Goal: Task Accomplishment & Management: Manage account settings

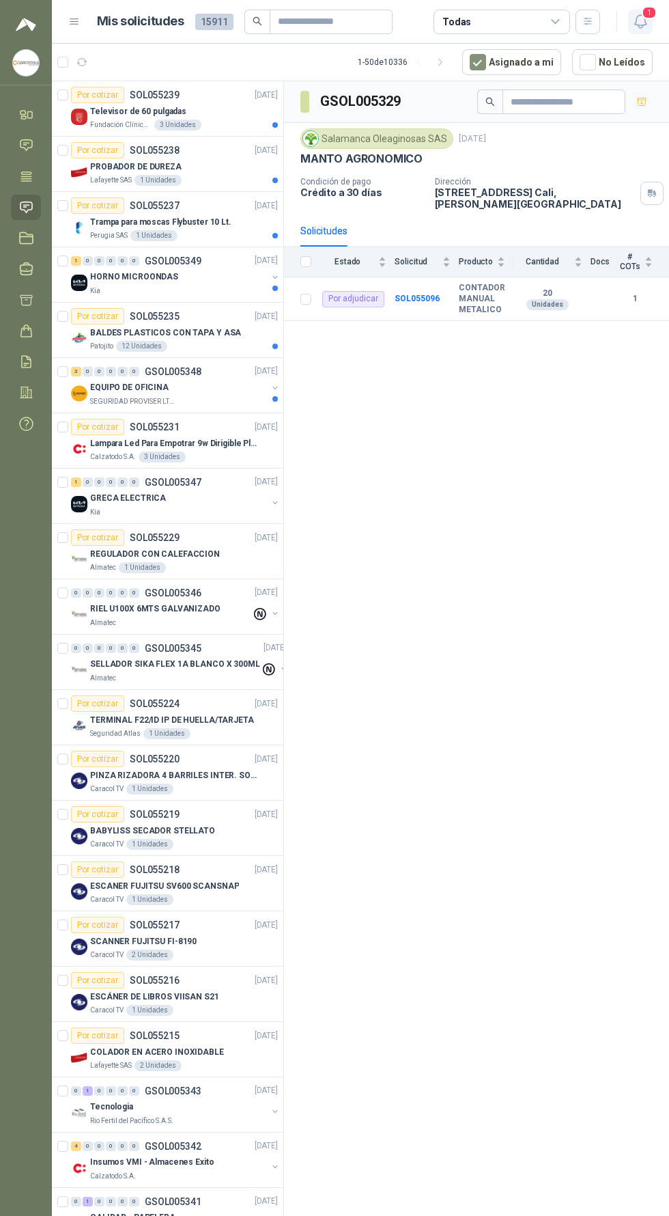
click at [643, 25] on icon "button" at bounding box center [641, 21] width 12 height 13
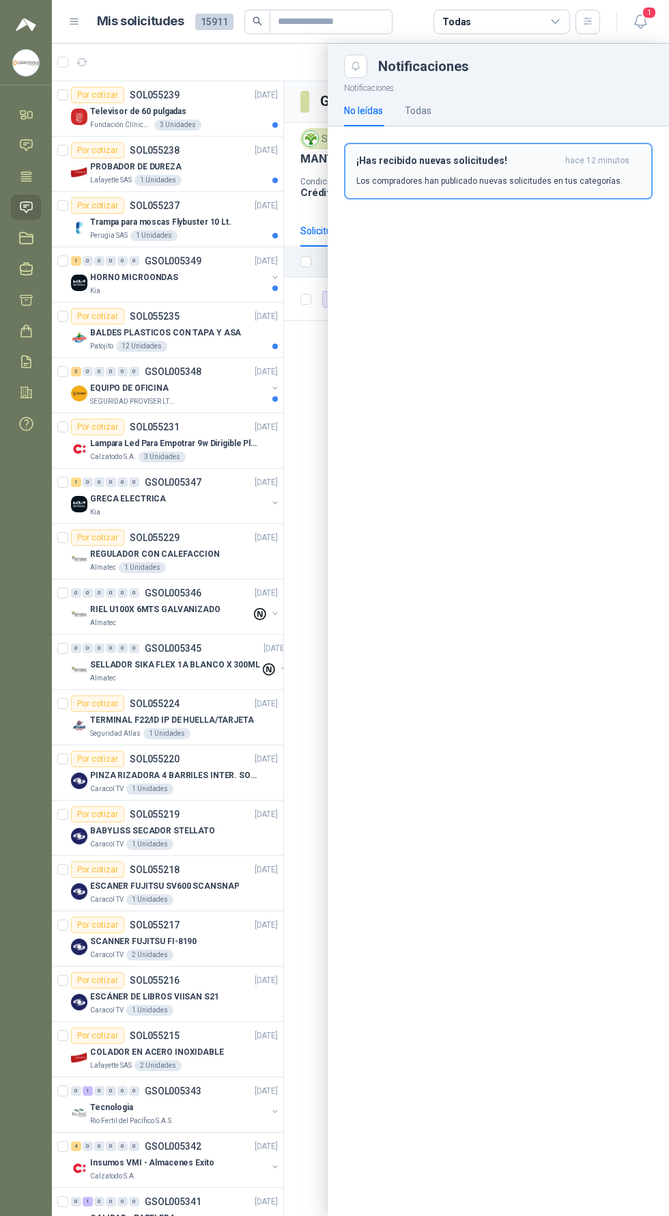
click at [575, 171] on div "¡Has recibido nuevas solicitudes! hace 12 minutos Los compradores han publicado…" at bounding box center [499, 171] width 284 height 32
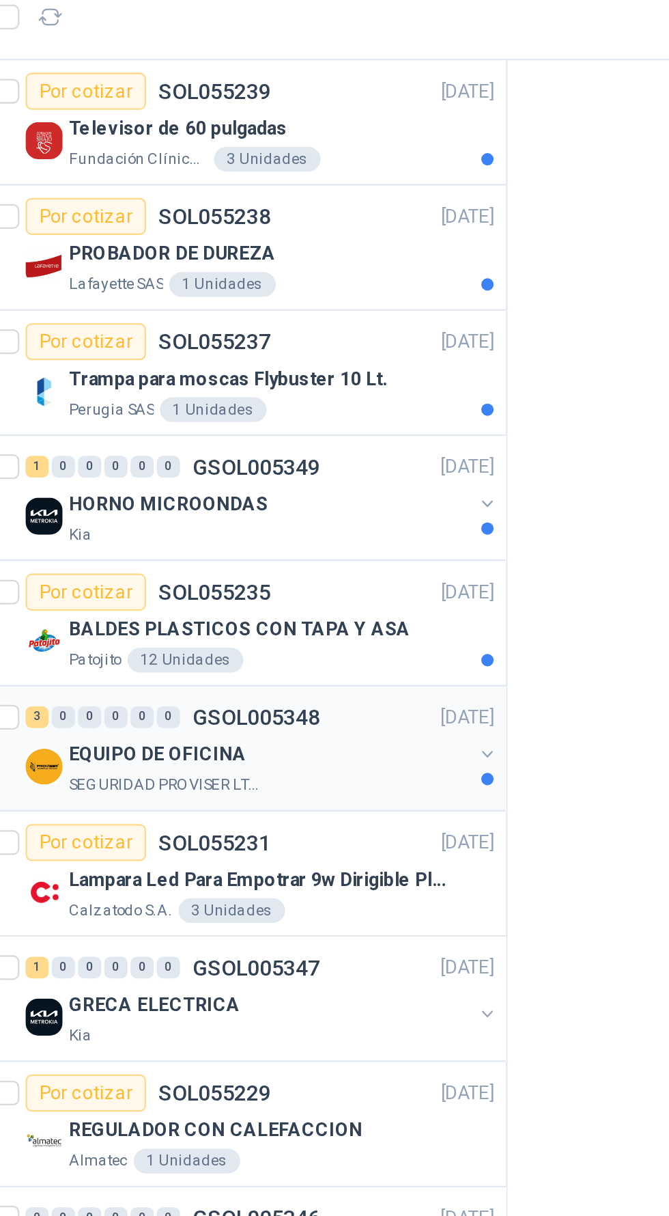
click at [103, 393] on p "EQUIPO DE OFICINA" at bounding box center [129, 388] width 79 height 13
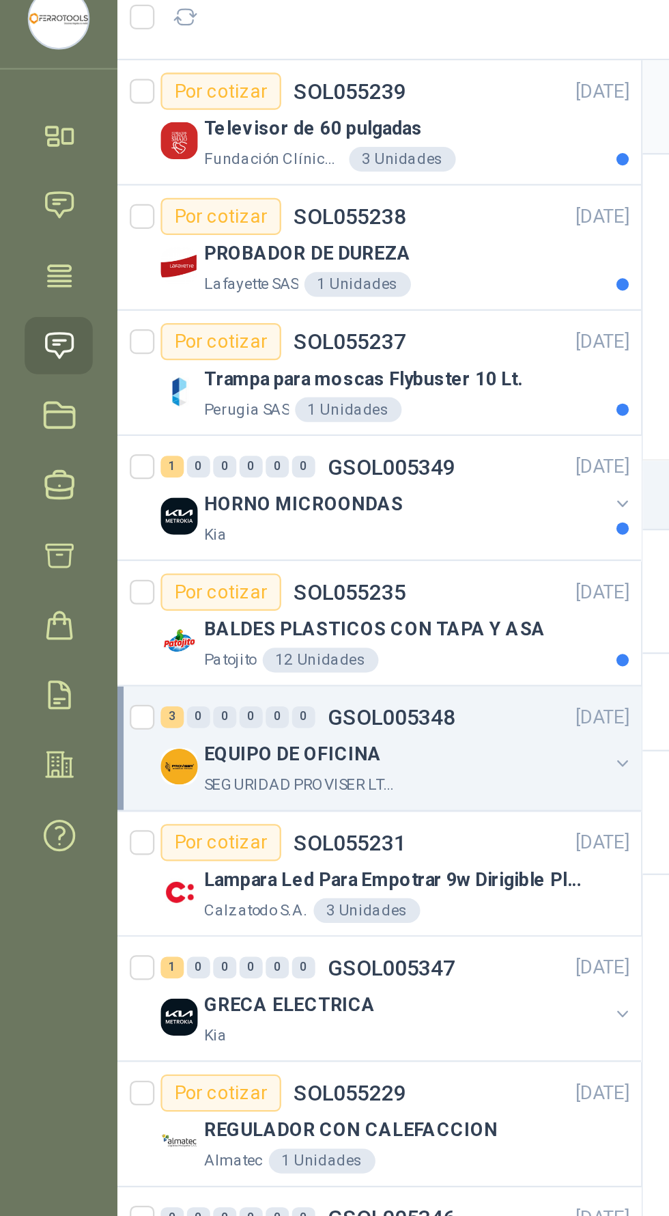
scroll to position [0, 6]
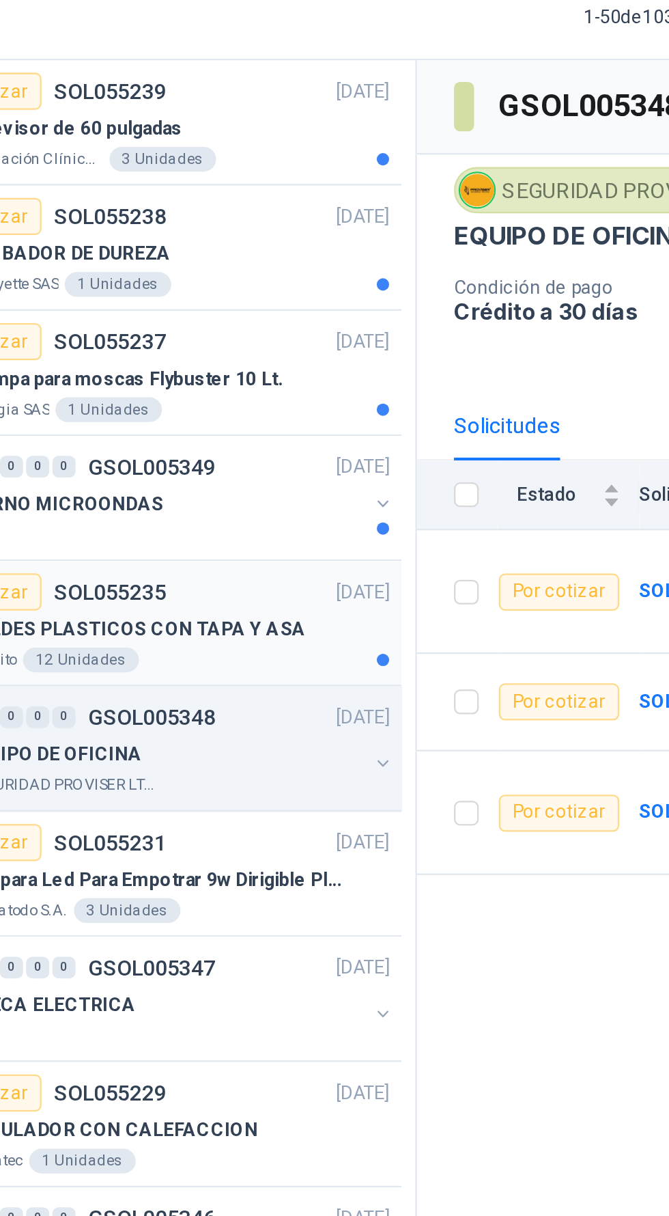
click at [156, 324] on div "BALDES PLASTICOS CON TAPA Y ASA" at bounding box center [178, 332] width 188 height 16
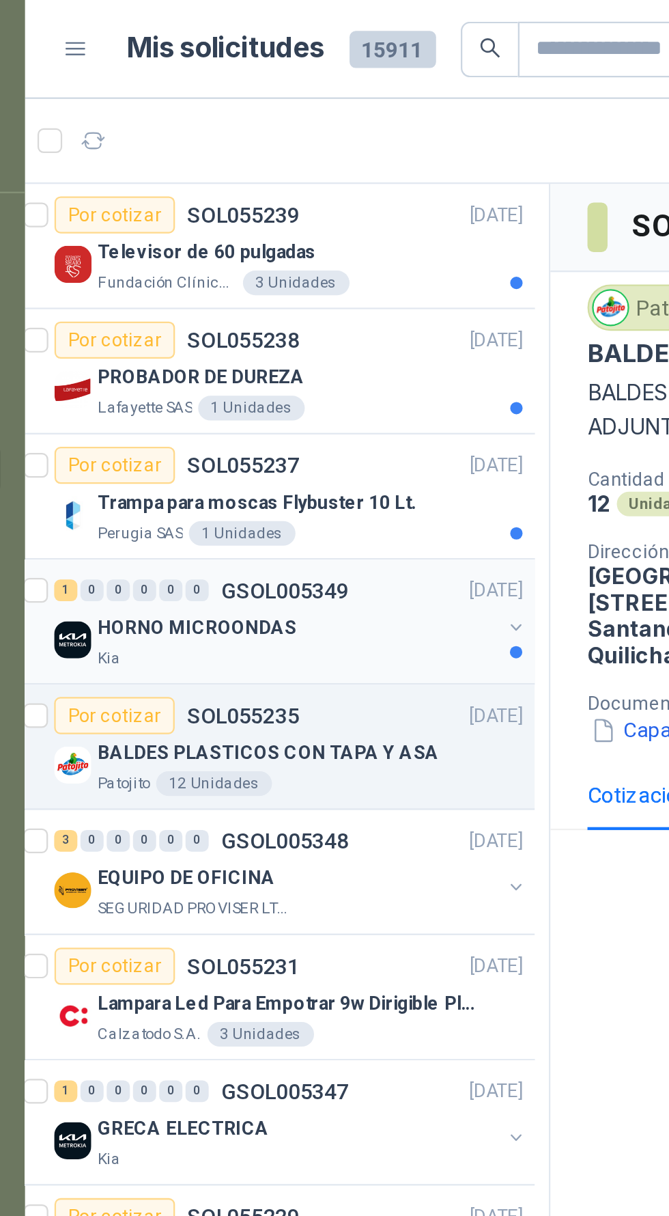
click at [233, 276] on div "HORNO MICROONDAS" at bounding box center [172, 277] width 177 height 16
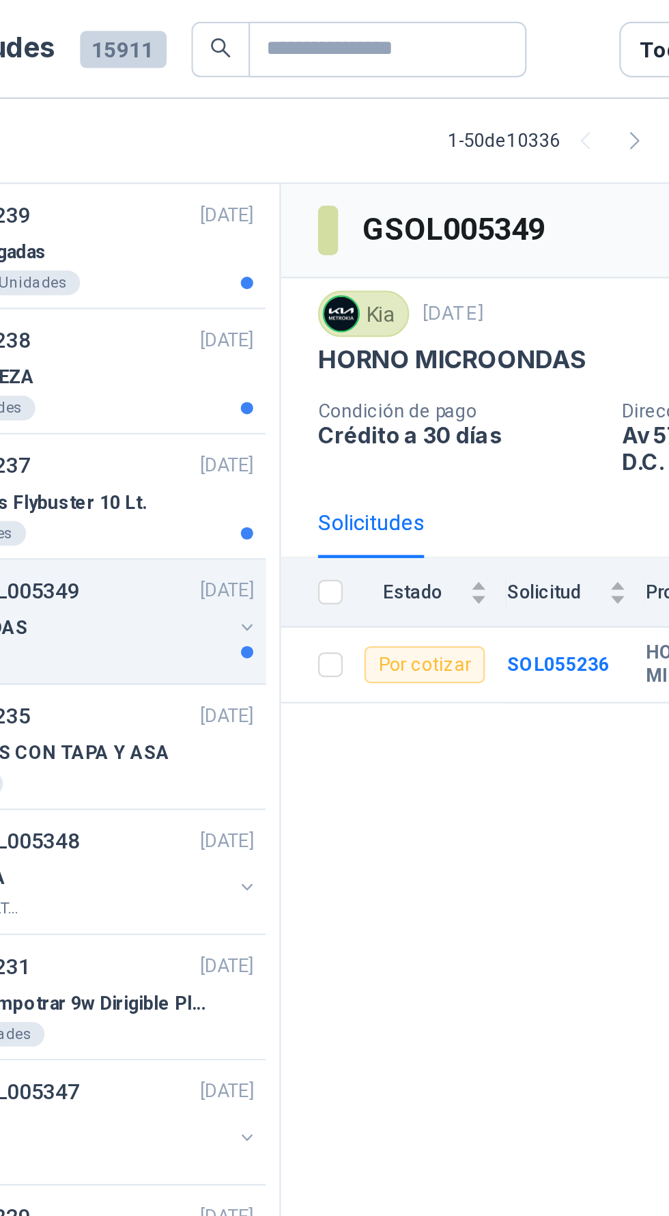
scroll to position [5, 6]
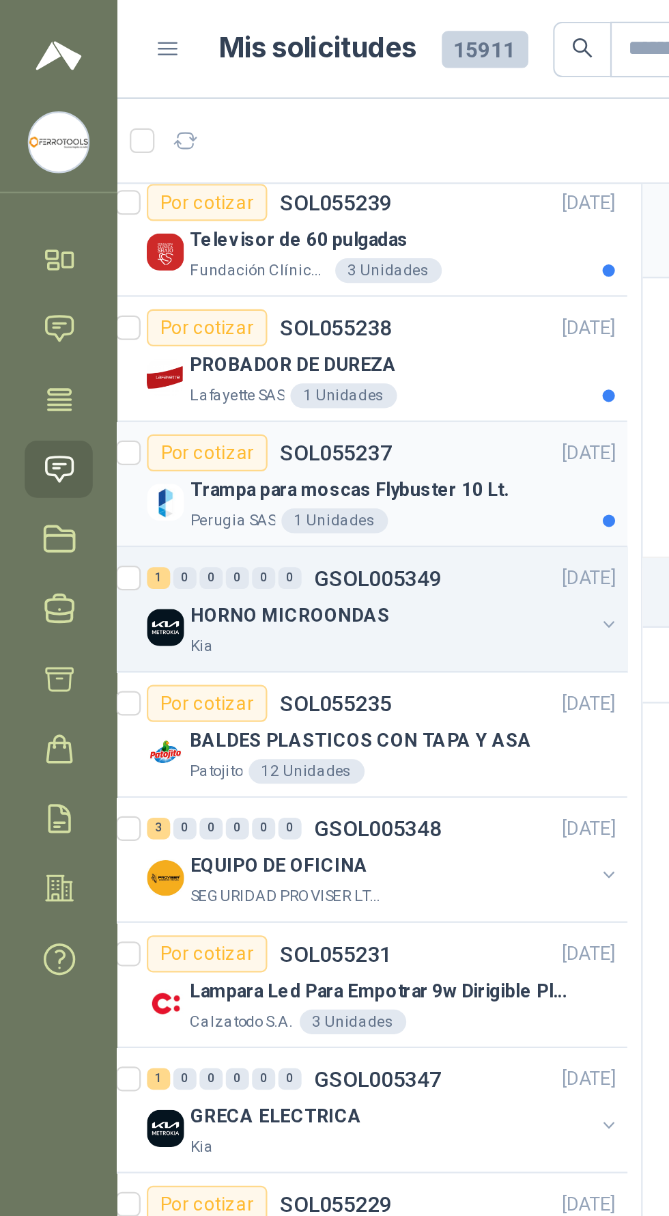
click at [234, 213] on div "Trampa para moscas Flybuster 10 Lt." at bounding box center [178, 216] width 188 height 16
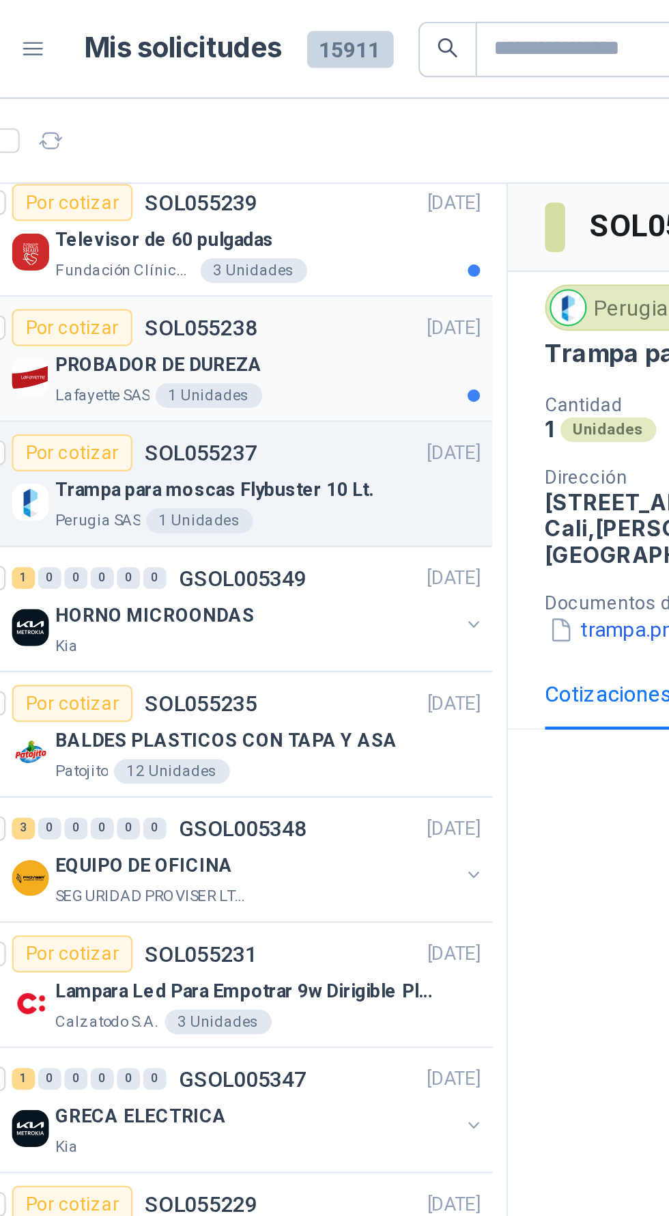
click at [223, 146] on div "Por cotizar SOL055238 [DATE]" at bounding box center [168, 145] width 207 height 16
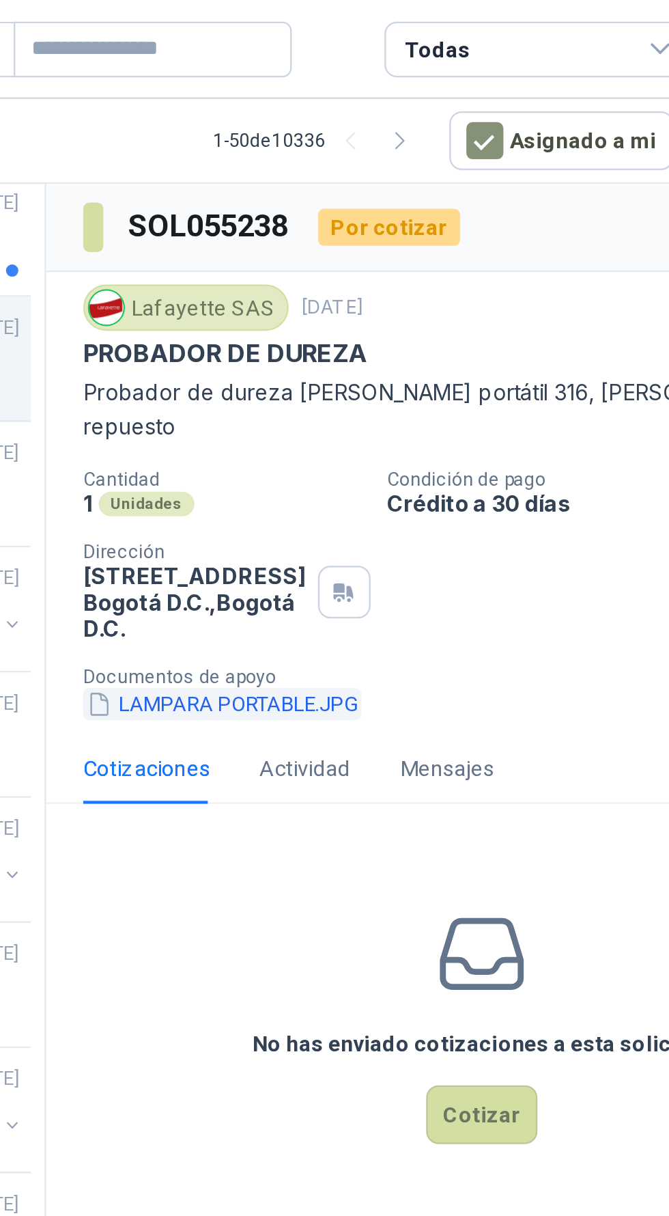
click at [355, 304] on button "LAMPARA PORTABLE.JPG" at bounding box center [362, 311] width 123 height 14
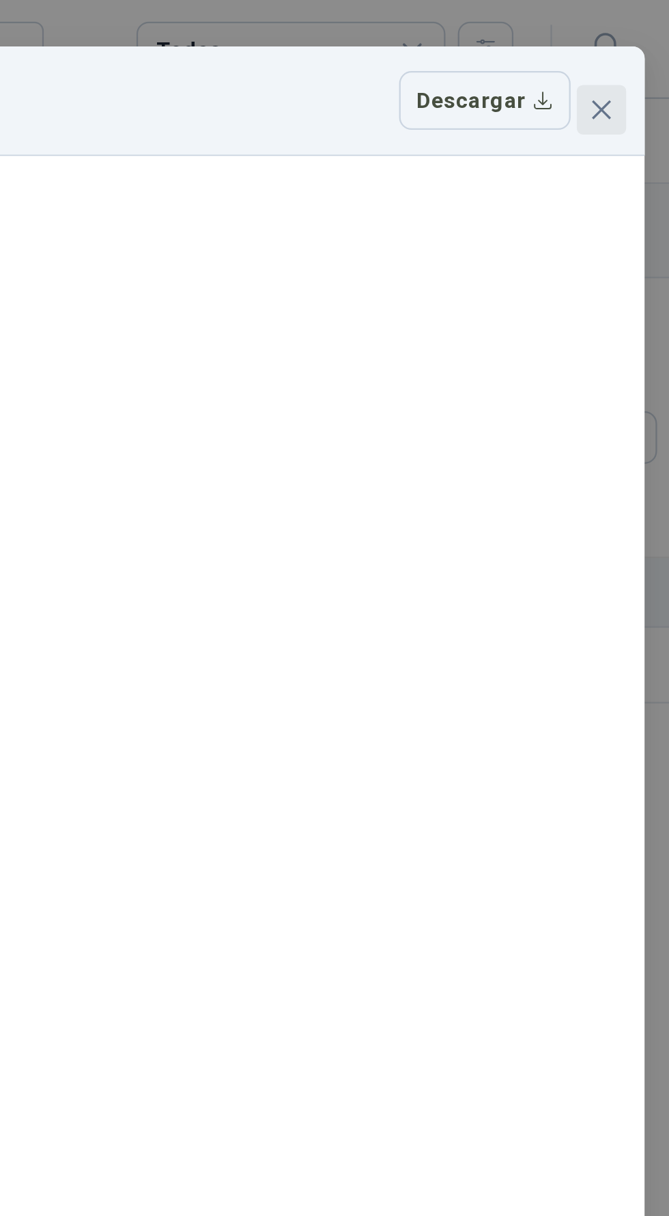
click at [643, 49] on icon "close" at bounding box center [639, 48] width 11 height 11
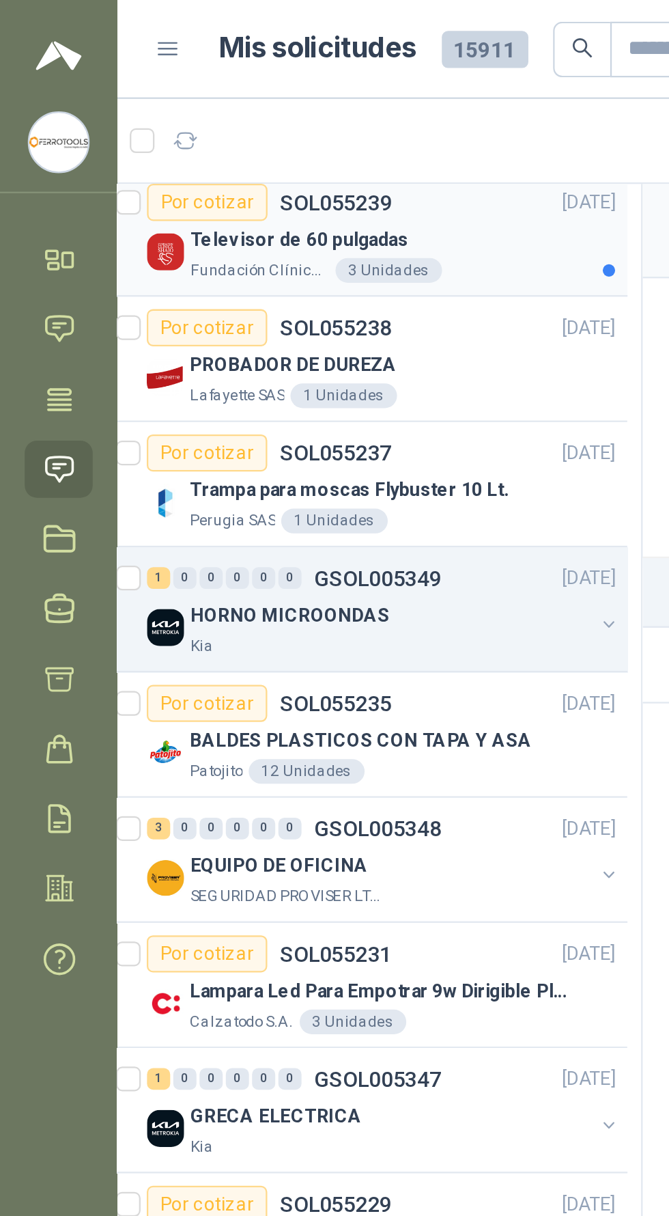
click at [232, 108] on div "Televisor de 60 pulgadas" at bounding box center [178, 106] width 188 height 16
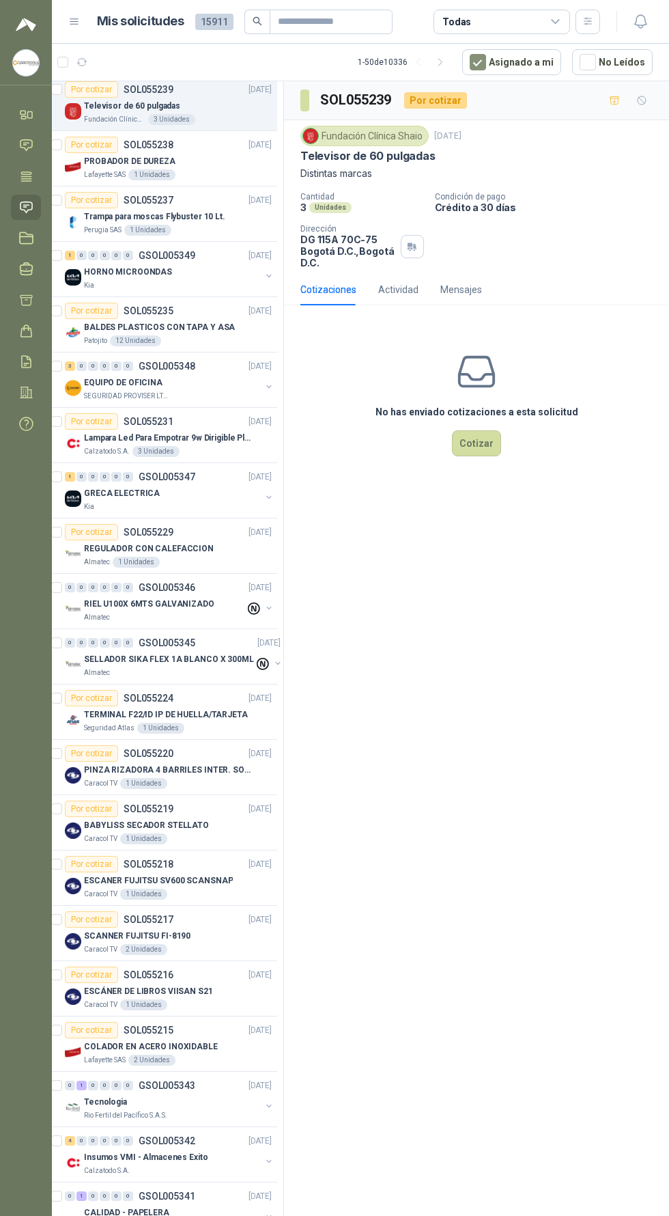
scroll to position [1, 0]
